Goal: Task Accomplishment & Management: Complete application form

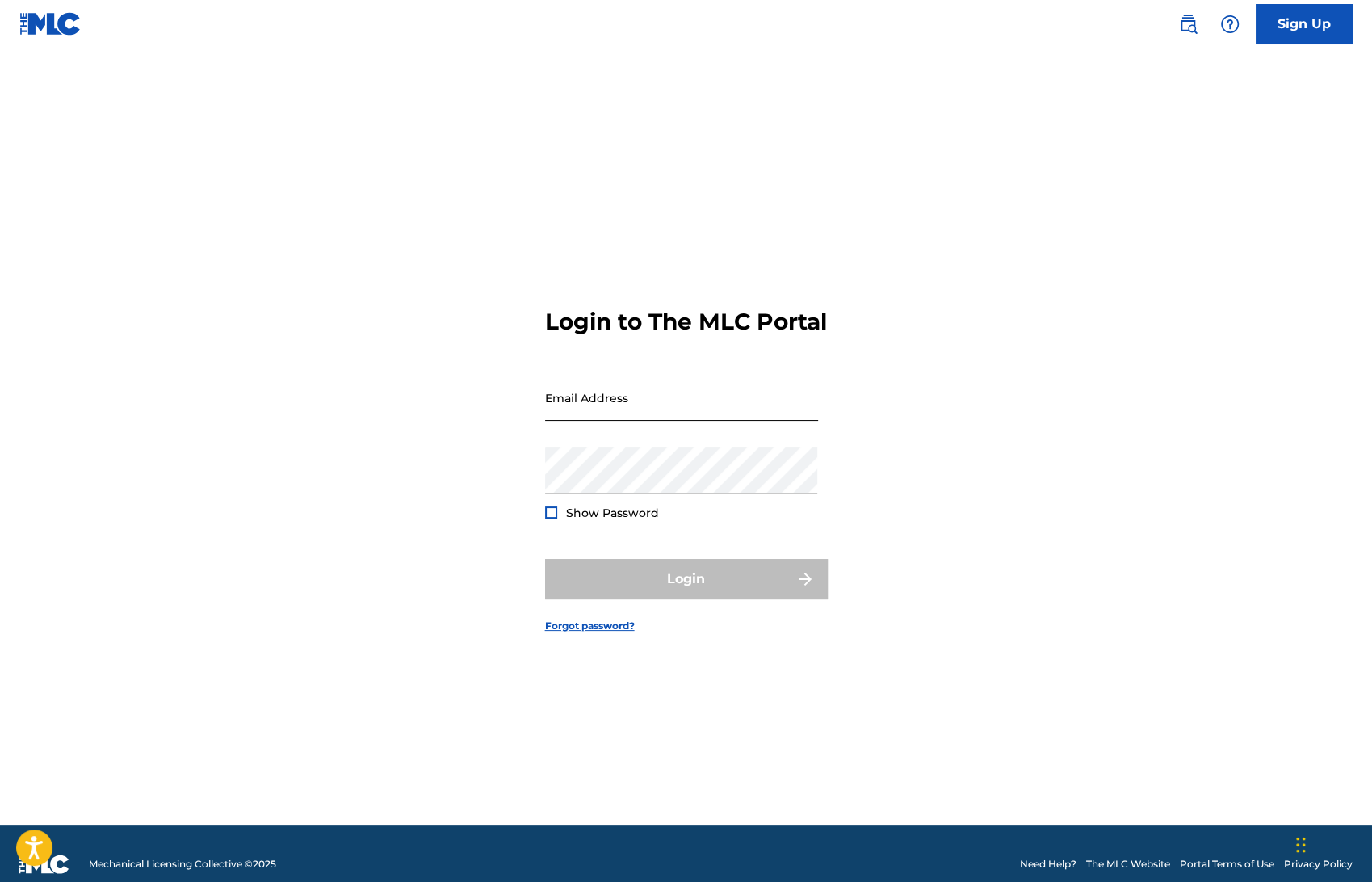
click at [581, 421] on input "Email Address" at bounding box center [681, 397] width 273 height 46
click at [1182, 174] on div "Login to The MLC Portal Email Address Password Show Password Login Forgot passw…" at bounding box center [686, 457] width 1130 height 737
click at [1182, 28] on link "Sign Up" at bounding box center [1303, 24] width 97 height 41
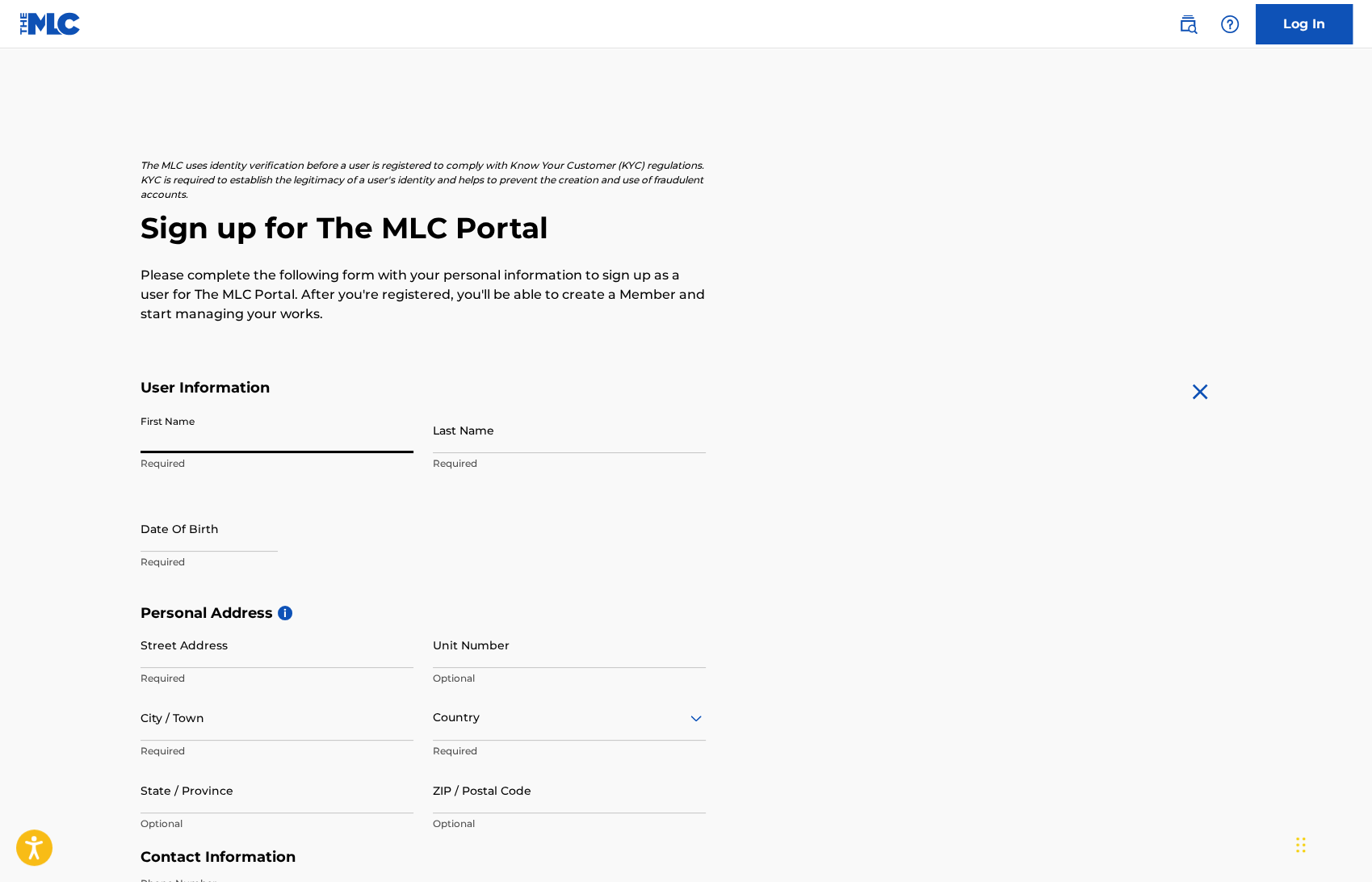
click at [195, 436] on input "First Name" at bounding box center [277, 430] width 273 height 46
click at [950, 204] on div "The MLC uses identity verification before a user is registered to comply with K…" at bounding box center [686, 241] width 1091 height 166
click at [300, 428] on input "First Name" at bounding box center [277, 430] width 273 height 46
type input "A"
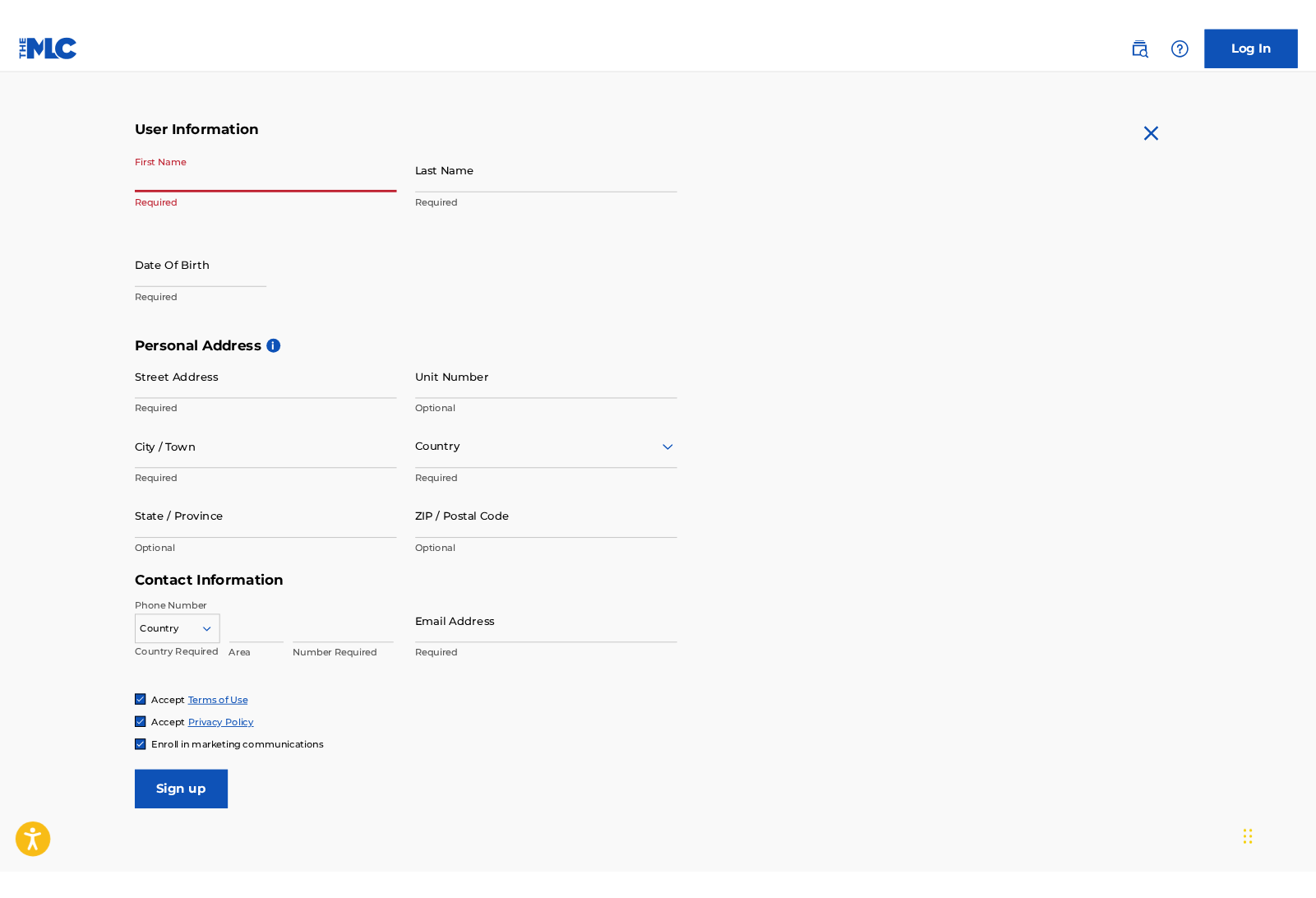
scroll to position [304, 0]
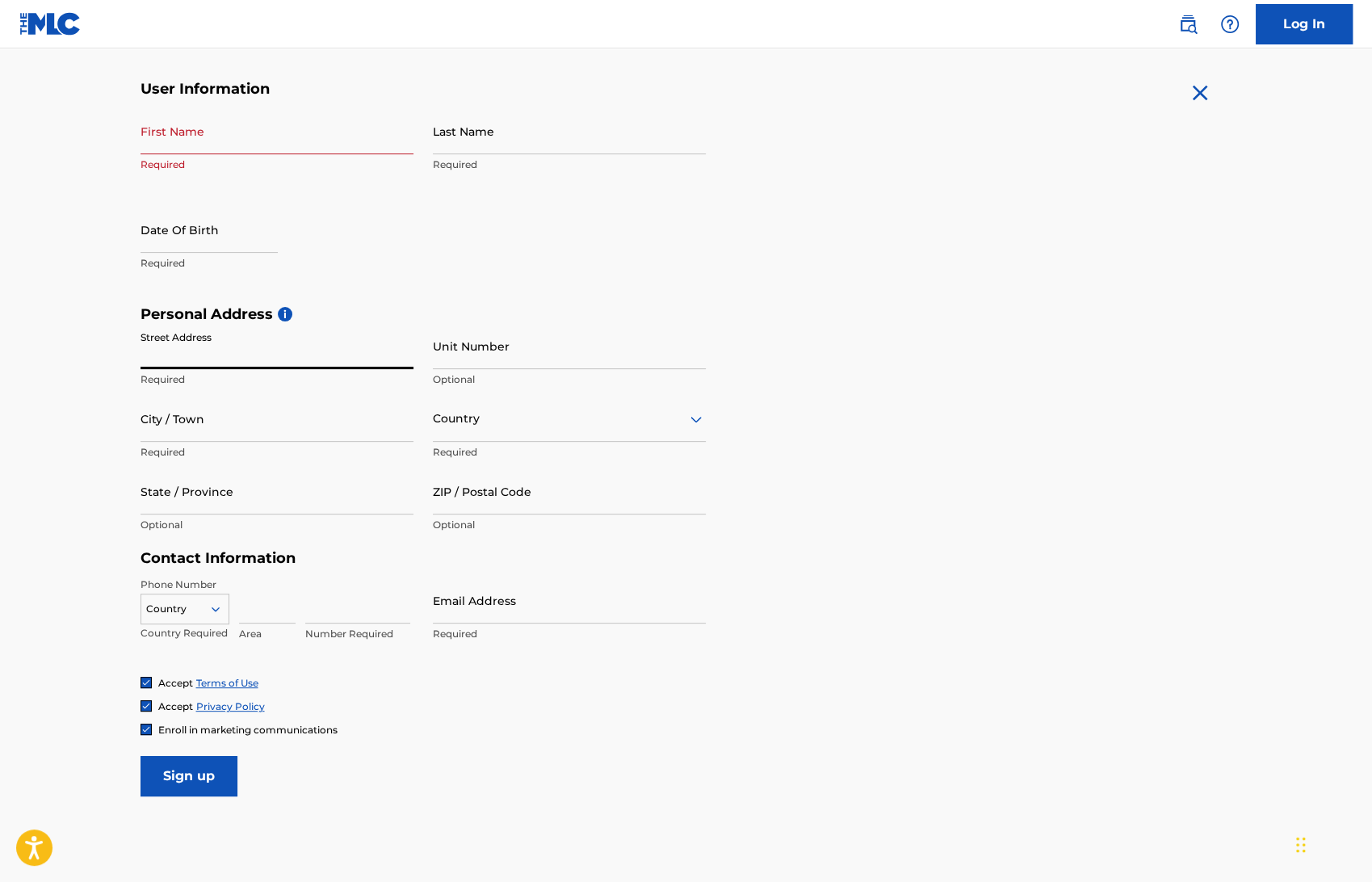
click at [179, 349] on input "Street Address" at bounding box center [277, 346] width 273 height 46
click at [89, 246] on main "The MLC uses identity verification before a user is registered to comply with K…" at bounding box center [686, 318] width 1372 height 1137
click at [157, 343] on input "Street Address" at bounding box center [277, 346] width 273 height 46
click at [64, 480] on main "The MLC uses identity verification before a user is registered to comply with K…" at bounding box center [686, 318] width 1372 height 1137
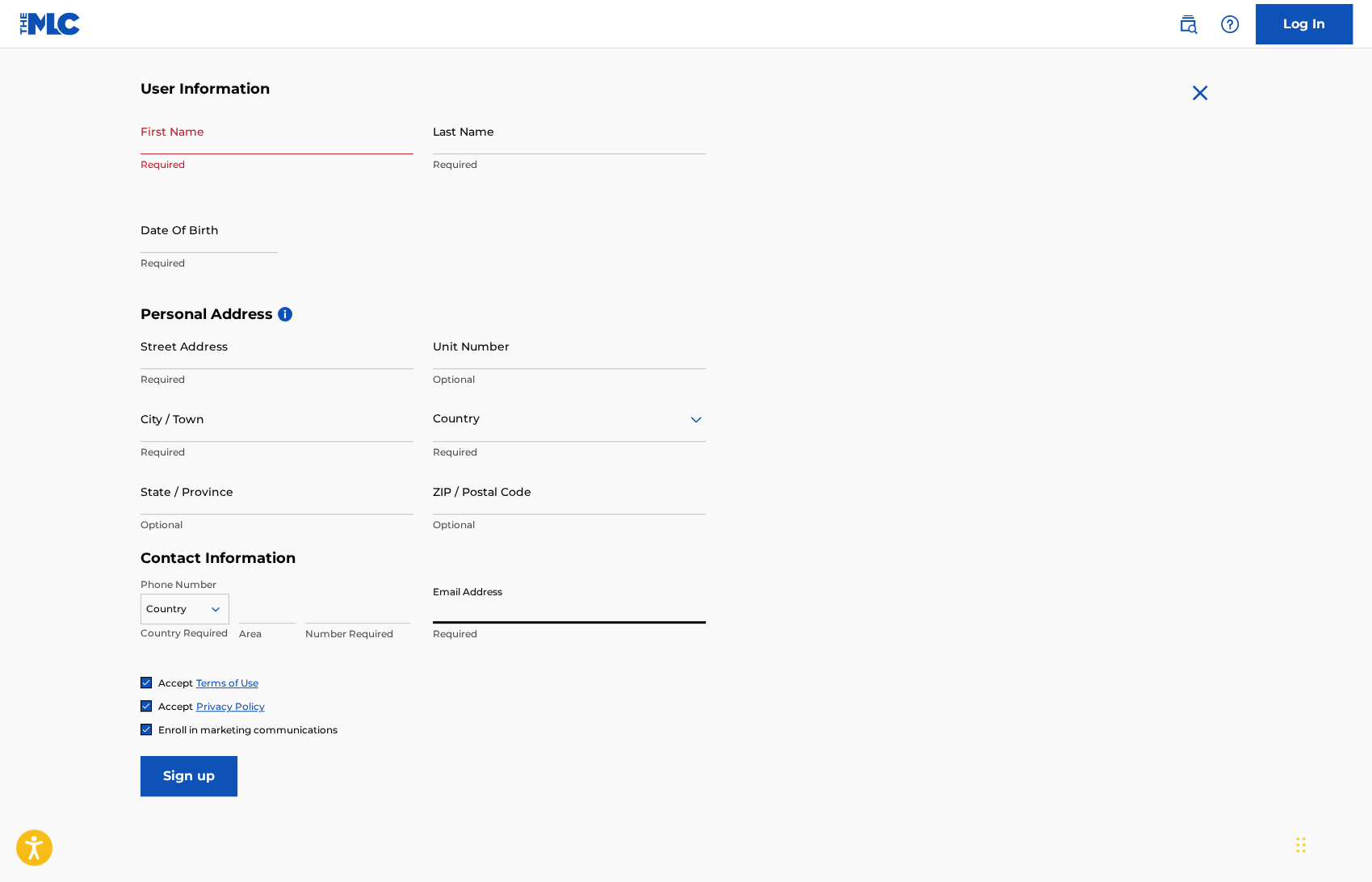
click at [489, 597] on input "Email Address" at bounding box center [569, 600] width 273 height 46
paste input "[EMAIL_ADDRESS][DOMAIN_NAME]"
type input "[EMAIL_ADDRESS][DOMAIN_NAME]"
click at [478, 789] on form "User Information First Name Required Last Name Required Date Of Birth Required …" at bounding box center [686, 437] width 1091 height 716
click at [145, 725] on img at bounding box center [146, 729] width 9 height 9
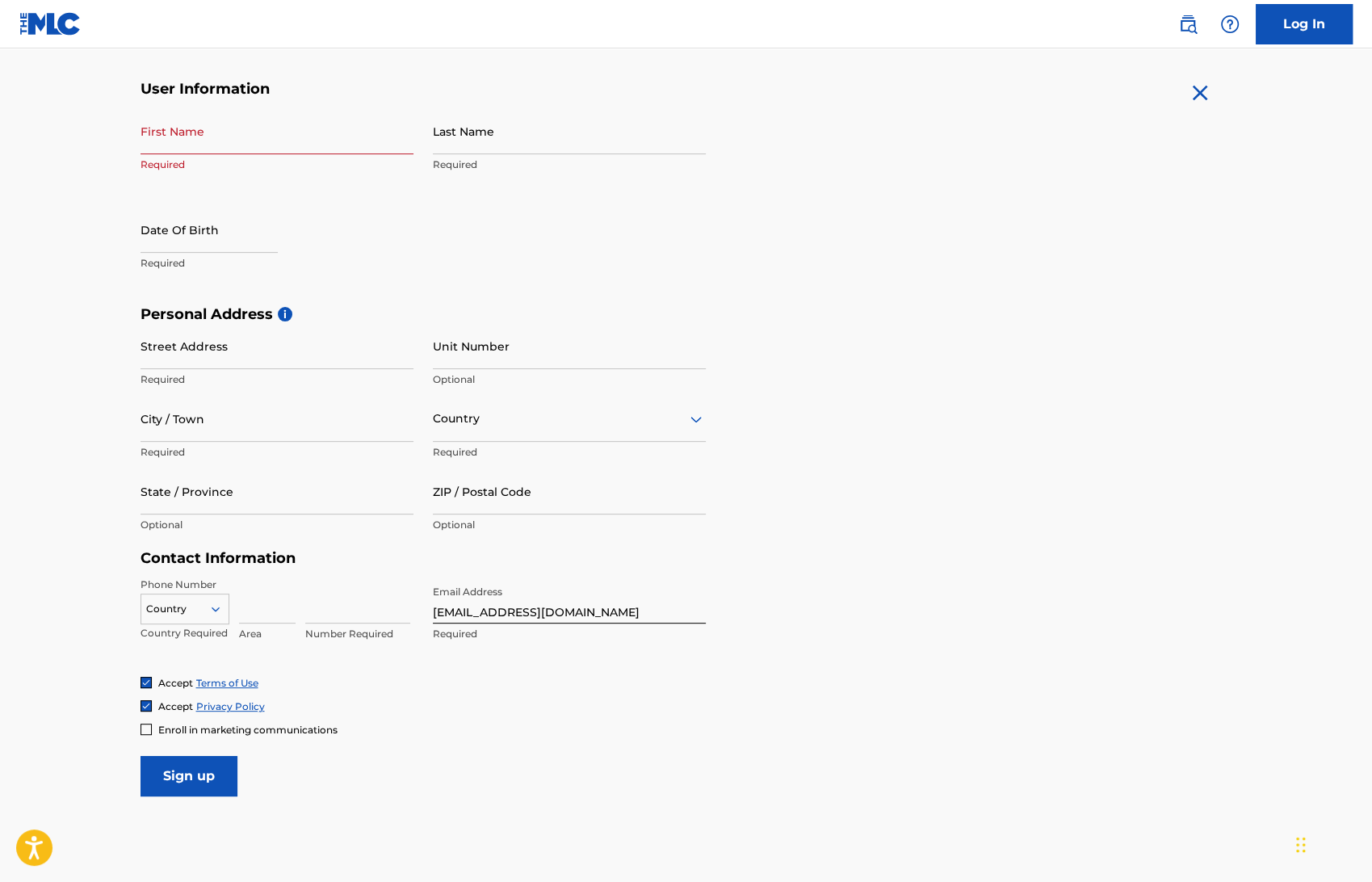
click at [94, 696] on main "The MLC uses identity verification before a user is registered to comply with K…" at bounding box center [686, 318] width 1372 height 1137
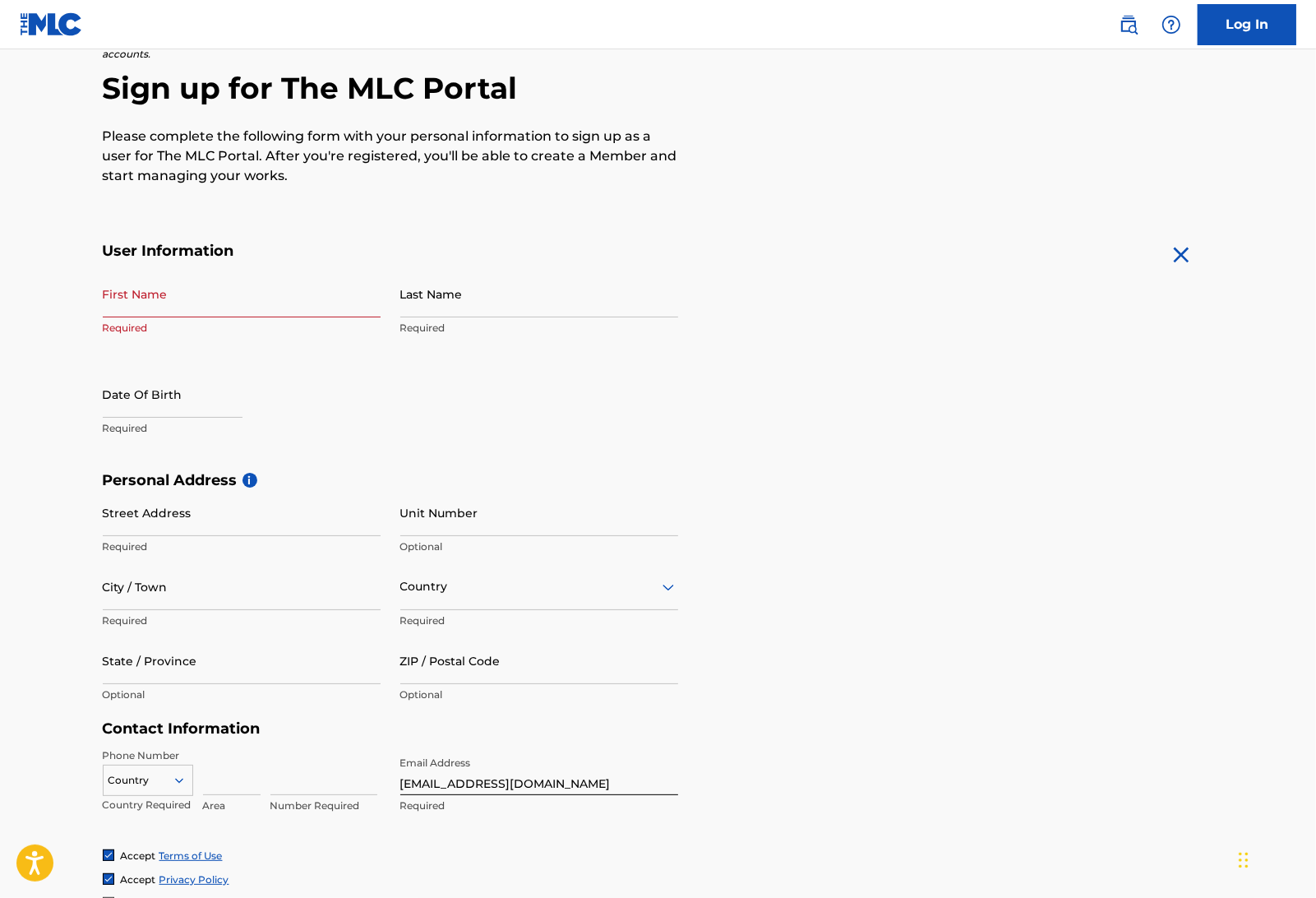
scroll to position [0, 0]
